Goal: Task Accomplishment & Management: Manage account settings

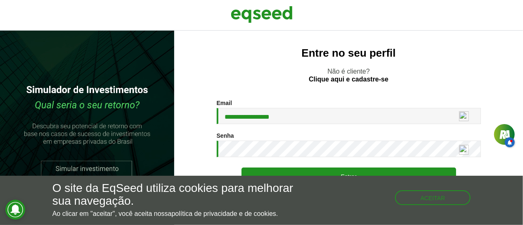
scroll to position [1, 0]
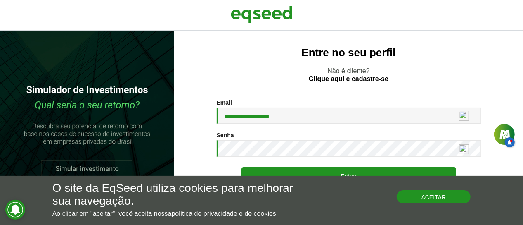
click at [432, 198] on button "Aceitar" at bounding box center [434, 196] width 74 height 13
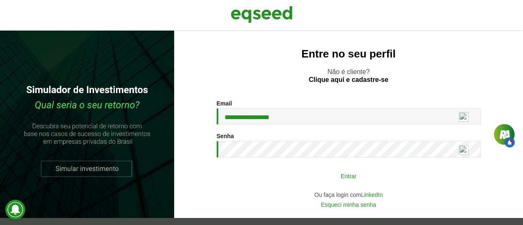
click at [346, 178] on button "Entrar" at bounding box center [349, 176] width 215 height 16
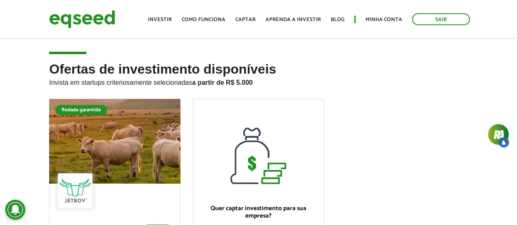
click at [373, 12] on div "Toggle navigation Início Investir Como funciona Captar Aprenda a investir Blog …" at bounding box center [309, 19] width 331 height 22
click at [373, 19] on link "Minha conta" at bounding box center [384, 19] width 37 height 5
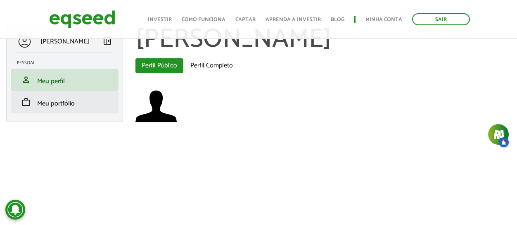
scroll to position [31, 0]
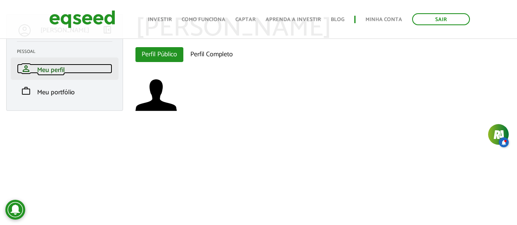
click at [67, 72] on link "person Meu perfil" at bounding box center [64, 69] width 95 height 10
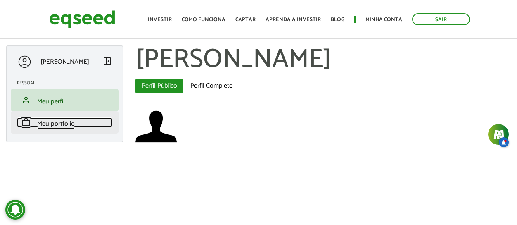
click at [50, 123] on span "Meu portfólio" at bounding box center [56, 123] width 38 height 11
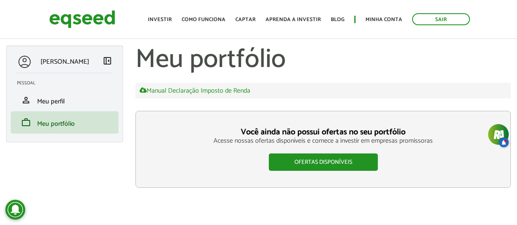
drag, startPoint x: 0, startPoint y: 0, endPoint x: 104, endPoint y: 60, distance: 120.1
click at [104, 60] on span "left_panel_close" at bounding box center [107, 61] width 10 height 10
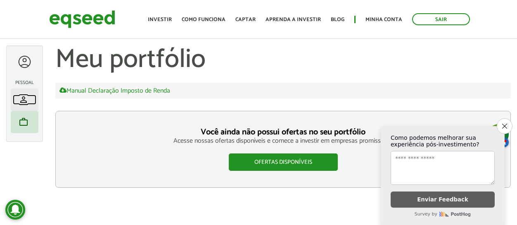
click at [25, 101] on span "person" at bounding box center [24, 100] width 10 height 10
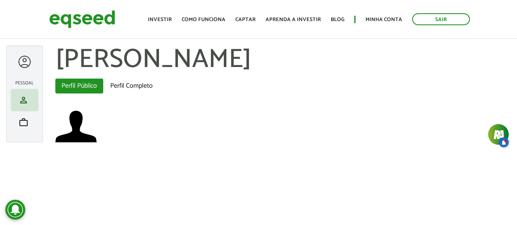
click at [21, 63] on div at bounding box center [24, 61] width 15 height 15
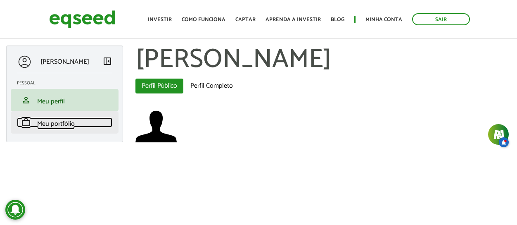
click at [32, 124] on link "work Meu portfólio" at bounding box center [64, 122] width 95 height 10
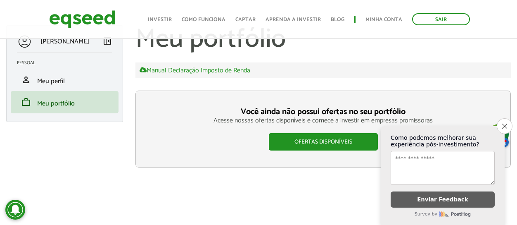
scroll to position [31, 0]
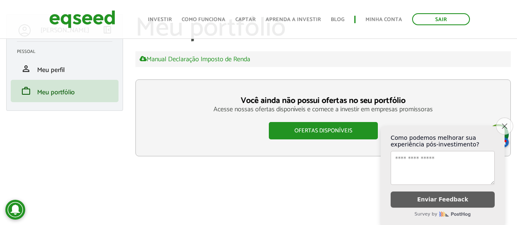
click at [503, 123] on icon "Close survey" at bounding box center [504, 125] width 5 height 5
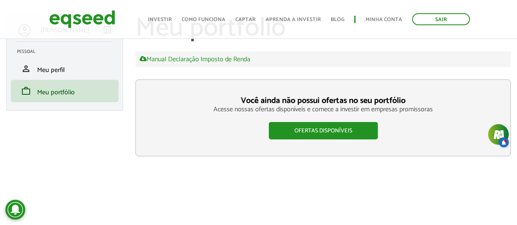
click at [32, 51] on h2 "Pessoal" at bounding box center [68, 51] width 102 height 5
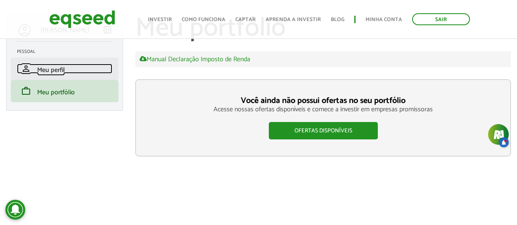
click at [49, 64] on link "person Meu perfil" at bounding box center [64, 69] width 95 height 10
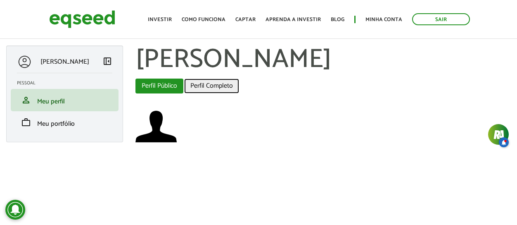
click at [217, 83] on link "Perfil Completo" at bounding box center [211, 85] width 55 height 15
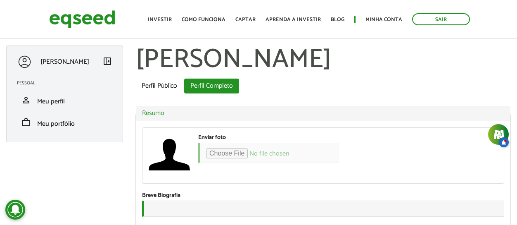
click at [27, 63] on div at bounding box center [24, 61] width 15 height 15
click at [68, 61] on p "[PERSON_NAME]" at bounding box center [64, 62] width 49 height 8
drag, startPoint x: 23, startPoint y: 62, endPoint x: 74, endPoint y: 60, distance: 50.8
click at [26, 61] on div at bounding box center [24, 61] width 15 height 15
click at [109, 61] on span "left_panel_close" at bounding box center [107, 61] width 10 height 10
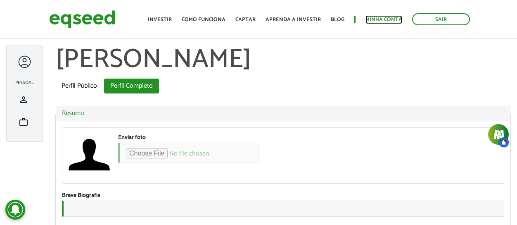
click at [383, 19] on link "Minha conta" at bounding box center [384, 19] width 37 height 5
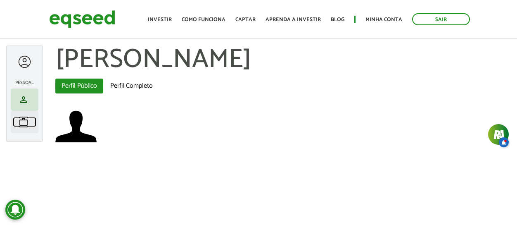
click at [27, 121] on span "work" at bounding box center [24, 122] width 10 height 10
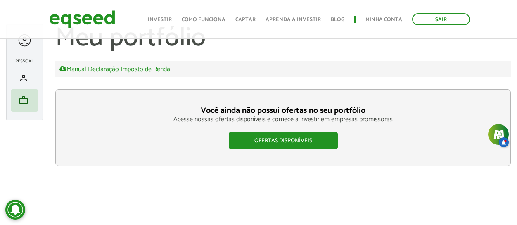
scroll to position [31, 0]
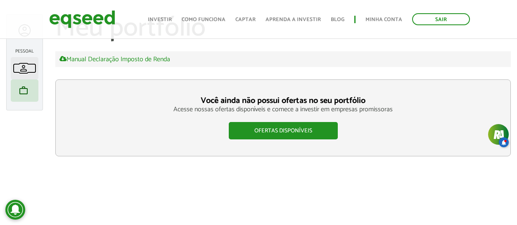
click at [24, 70] on span "person" at bounding box center [24, 68] width 10 height 10
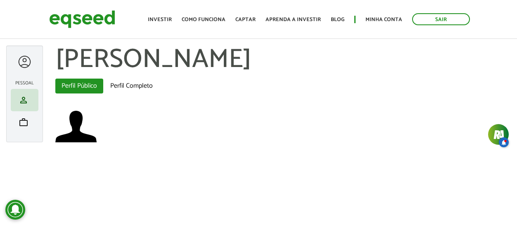
click at [26, 62] on div at bounding box center [24, 61] width 15 height 15
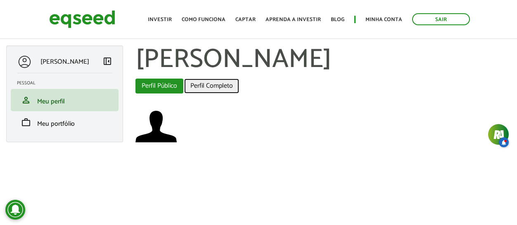
click at [222, 85] on link "Perfil Completo" at bounding box center [211, 85] width 55 height 15
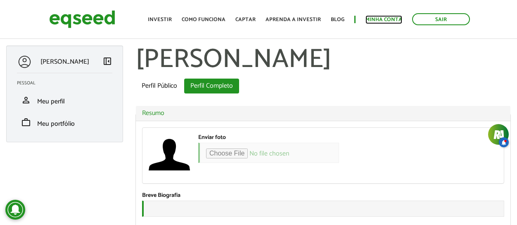
click at [386, 17] on link "Minha conta" at bounding box center [384, 19] width 37 height 5
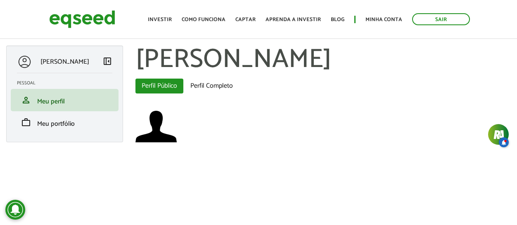
drag, startPoint x: 50, startPoint y: 60, endPoint x: 278, endPoint y: 114, distance: 233.4
click at [293, 117] on div at bounding box center [324, 127] width 376 height 43
click at [214, 64] on h1 "[PERSON_NAME]" at bounding box center [324, 59] width 376 height 29
drag, startPoint x: 152, startPoint y: 130, endPoint x: 135, endPoint y: 146, distance: 23.1
click at [135, 146] on section "Daniel Fadel Abas primárias Perfil Público (aba ativa) Perfil Completo Voltar" at bounding box center [323, 103] width 388 height 116
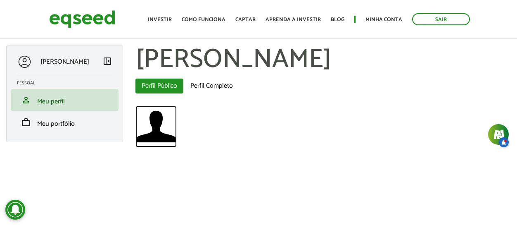
click at [164, 130] on img at bounding box center [156, 126] width 41 height 41
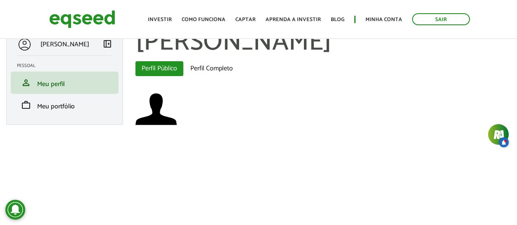
scroll to position [31, 0]
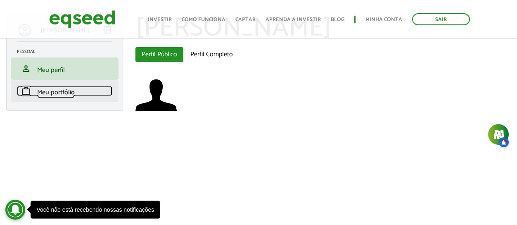
click at [55, 93] on span "Meu portfólio" at bounding box center [56, 92] width 38 height 11
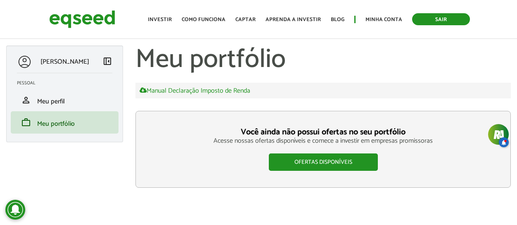
click at [444, 20] on link "Sair" at bounding box center [441, 19] width 58 height 12
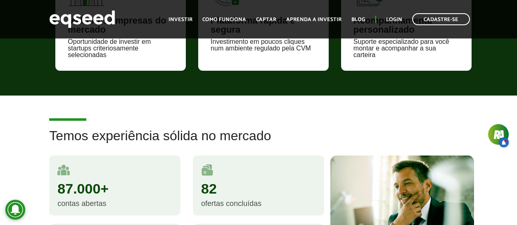
scroll to position [331, 0]
